Goal: Check status: Check status

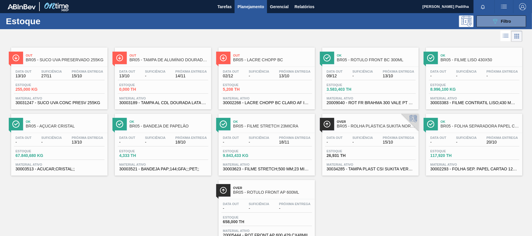
click at [491, 15] on div "Estoque 089F7B8B-B2A5-4AFE-B5C0-19BA573D28AC Filtro" at bounding box center [266, 21] width 532 height 16
click at [490, 25] on button "089F7B8B-B2A5-4AFE-B5C0-19BA573D28AC Filtro" at bounding box center [502, 21] width 50 height 12
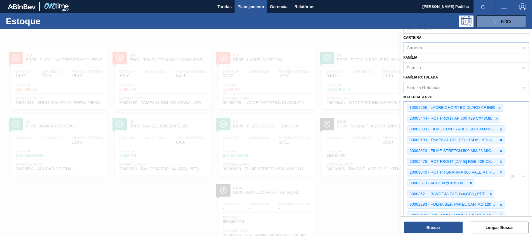
scroll to position [182, 0]
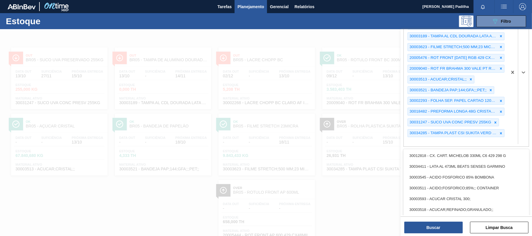
click at [478, 140] on div "30002268 - LACRE CHOPP BC CLARO AF IN65 20005444 - ROT FRONT AP 600 429 CX48MIL…" at bounding box center [456, 72] width 104 height 149
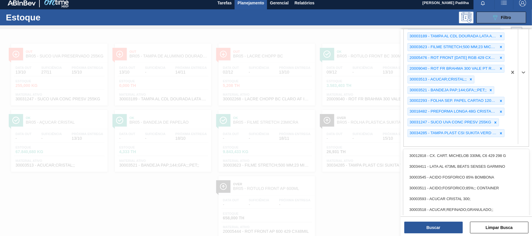
paste ativo "30031247"
type ativo "30031247"
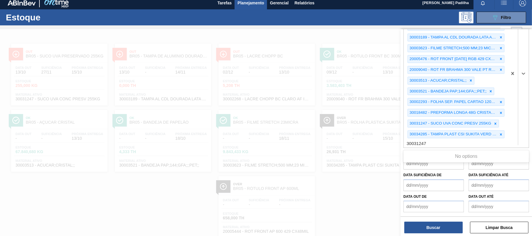
scroll to position [4, 0]
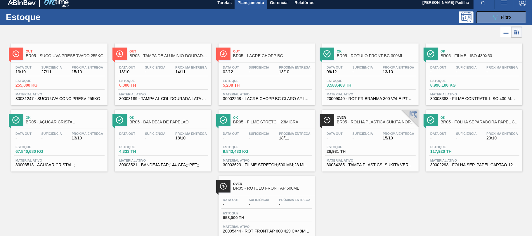
click at [65, 71] on div "Data out 13/10 Suficiência 27/11 Próxima Entrega 15/10" at bounding box center [59, 71] width 91 height 11
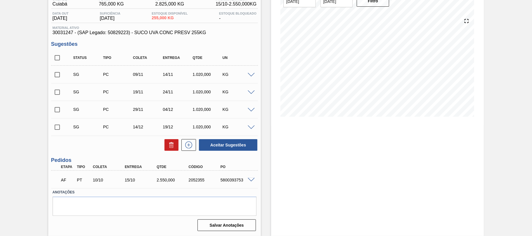
scroll to position [15, 0]
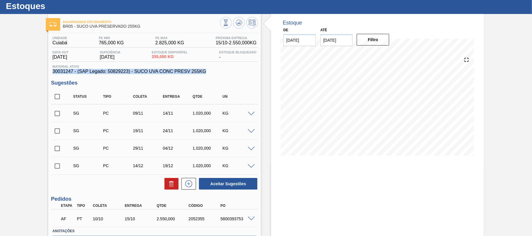
drag, startPoint x: 212, startPoint y: 69, endPoint x: 47, endPoint y: 74, distance: 165.2
click at [47, 74] on div "Aguardando Faturamento BR05 - SUCO UVA PRESERVADO 255KG Unidade Cuiabá PE MIN 7…" at bounding box center [266, 144] width 532 height 261
copy span "30031247 - (SAP Legado: 50829223) - SUCO UVA CONC PRESV 255KG"
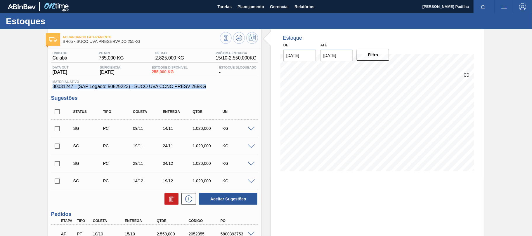
scroll to position [54, 0]
